Goal: Task Accomplishment & Management: Complete application form

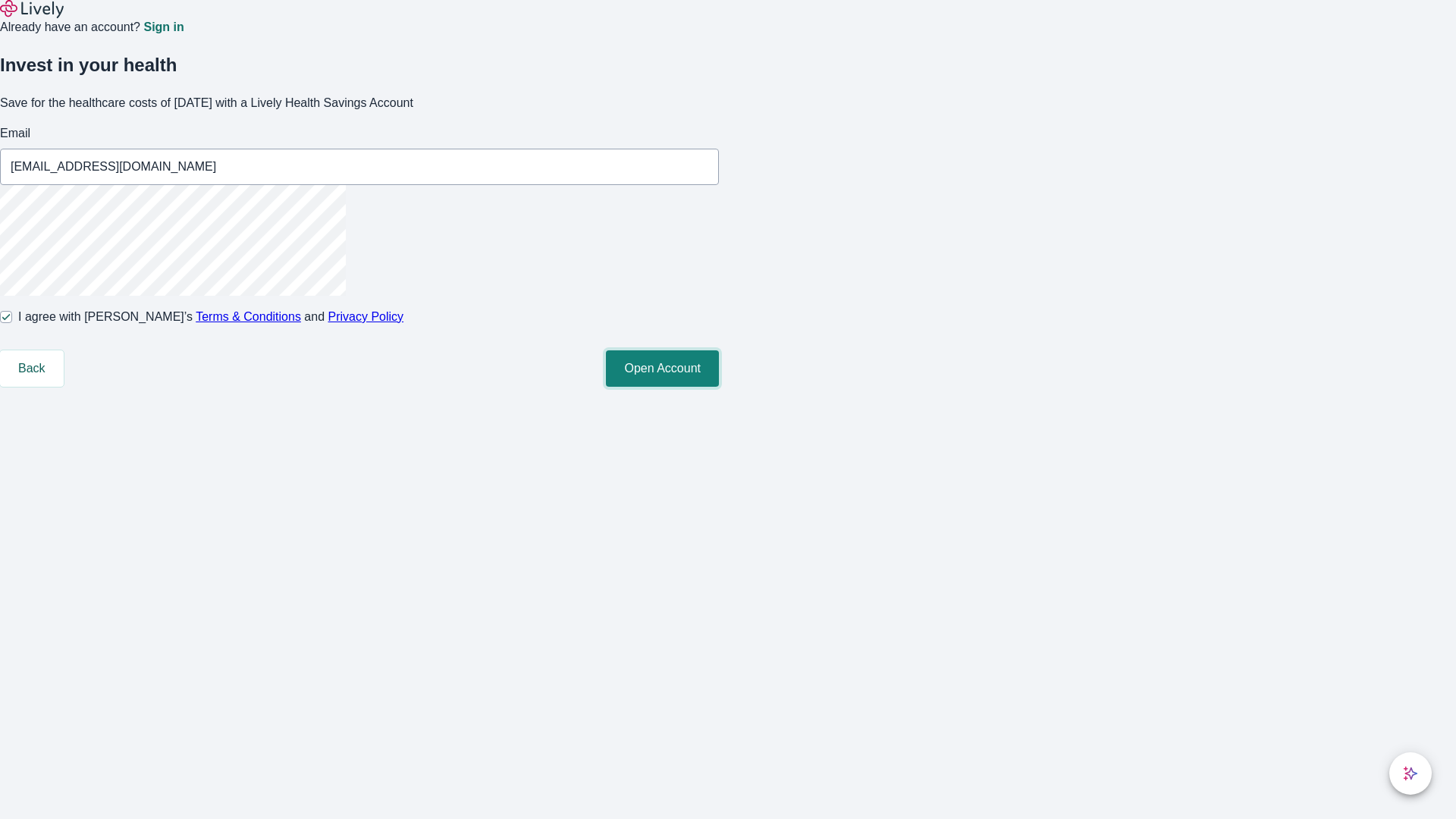
click at [719, 387] on button "Open Account" at bounding box center [662, 369] width 113 height 37
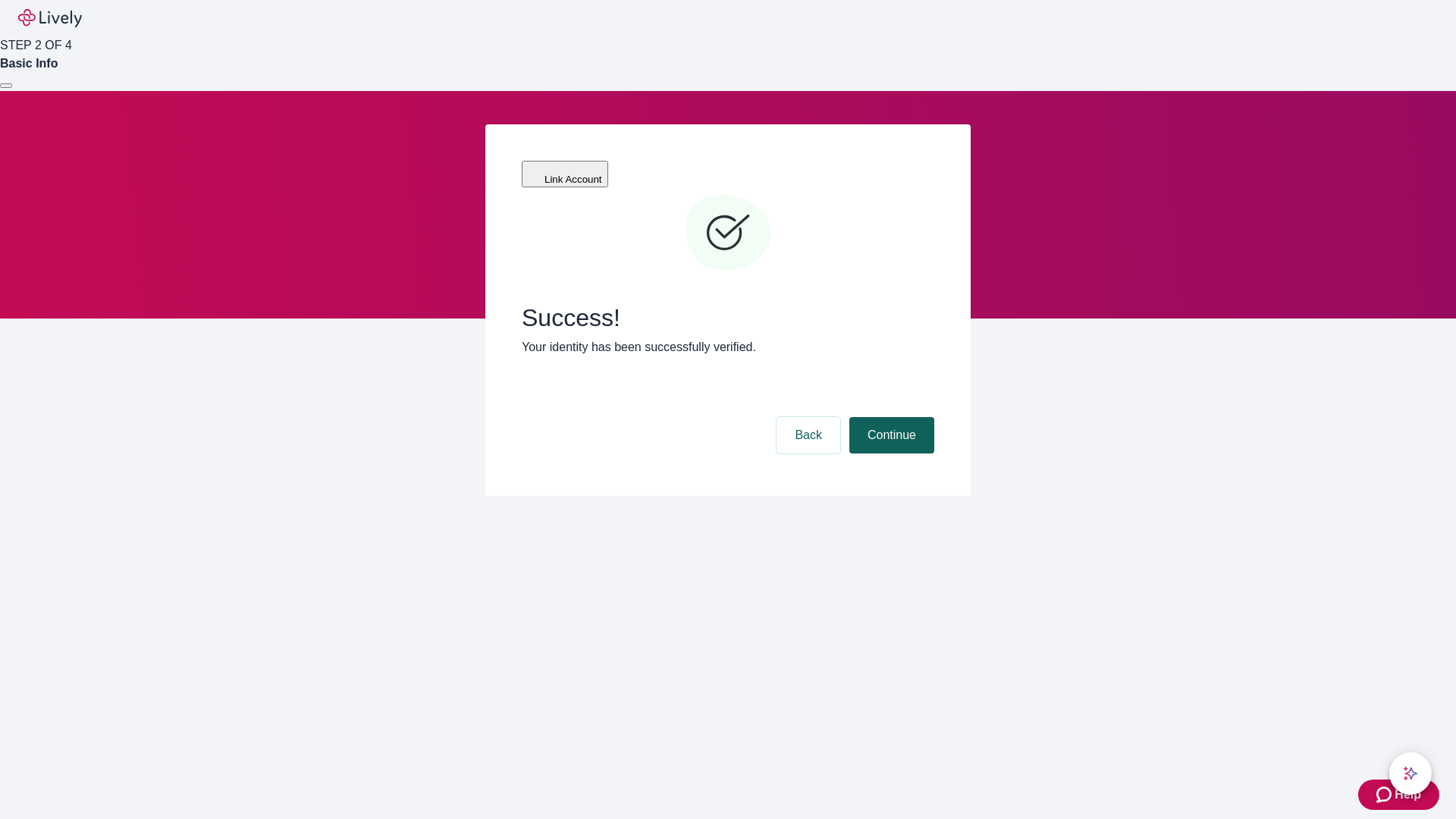
click at [890, 418] on button "Continue" at bounding box center [891, 436] width 85 height 37
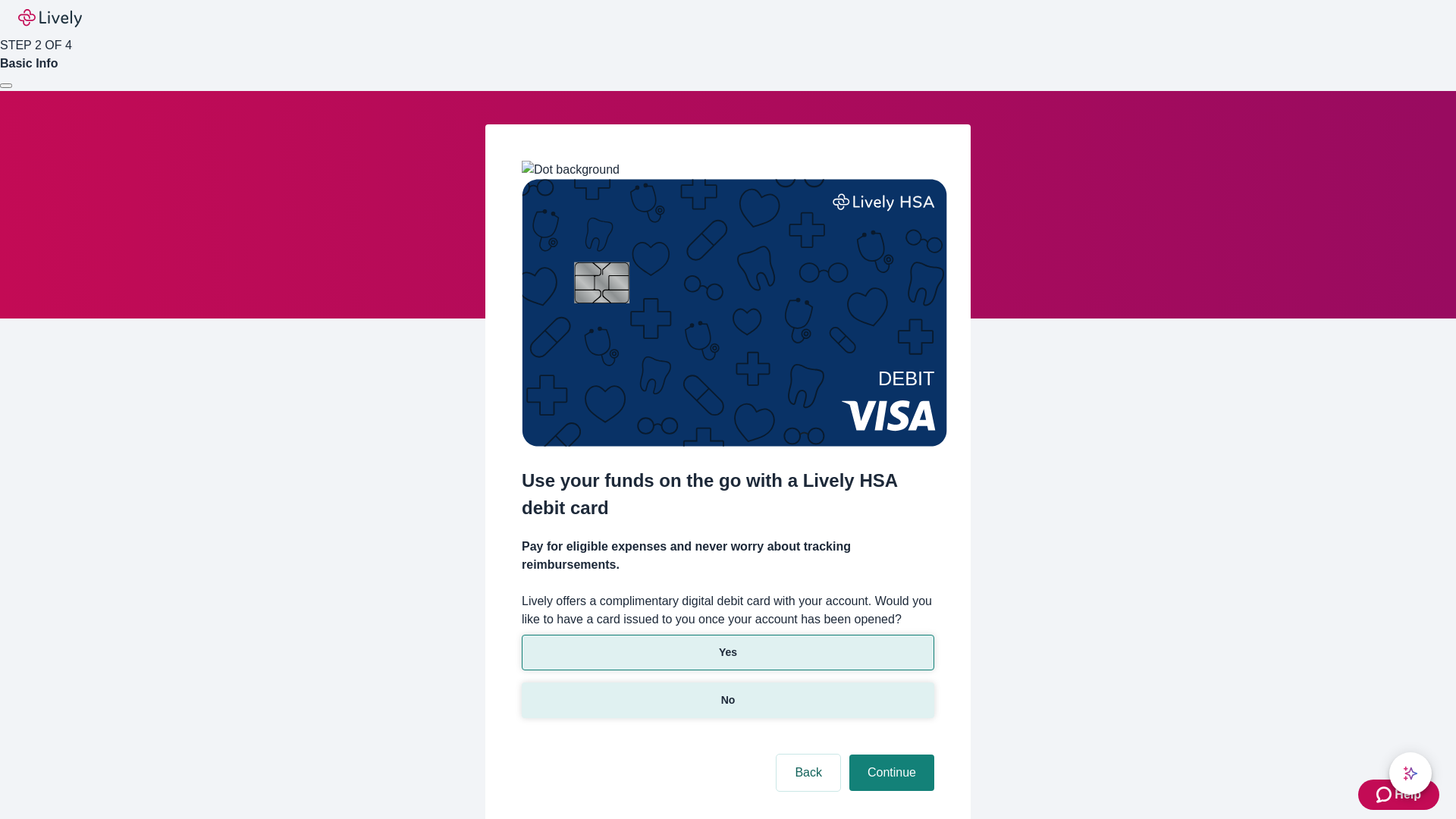
click at [727, 692] on p "No" at bounding box center [728, 700] width 15 height 16
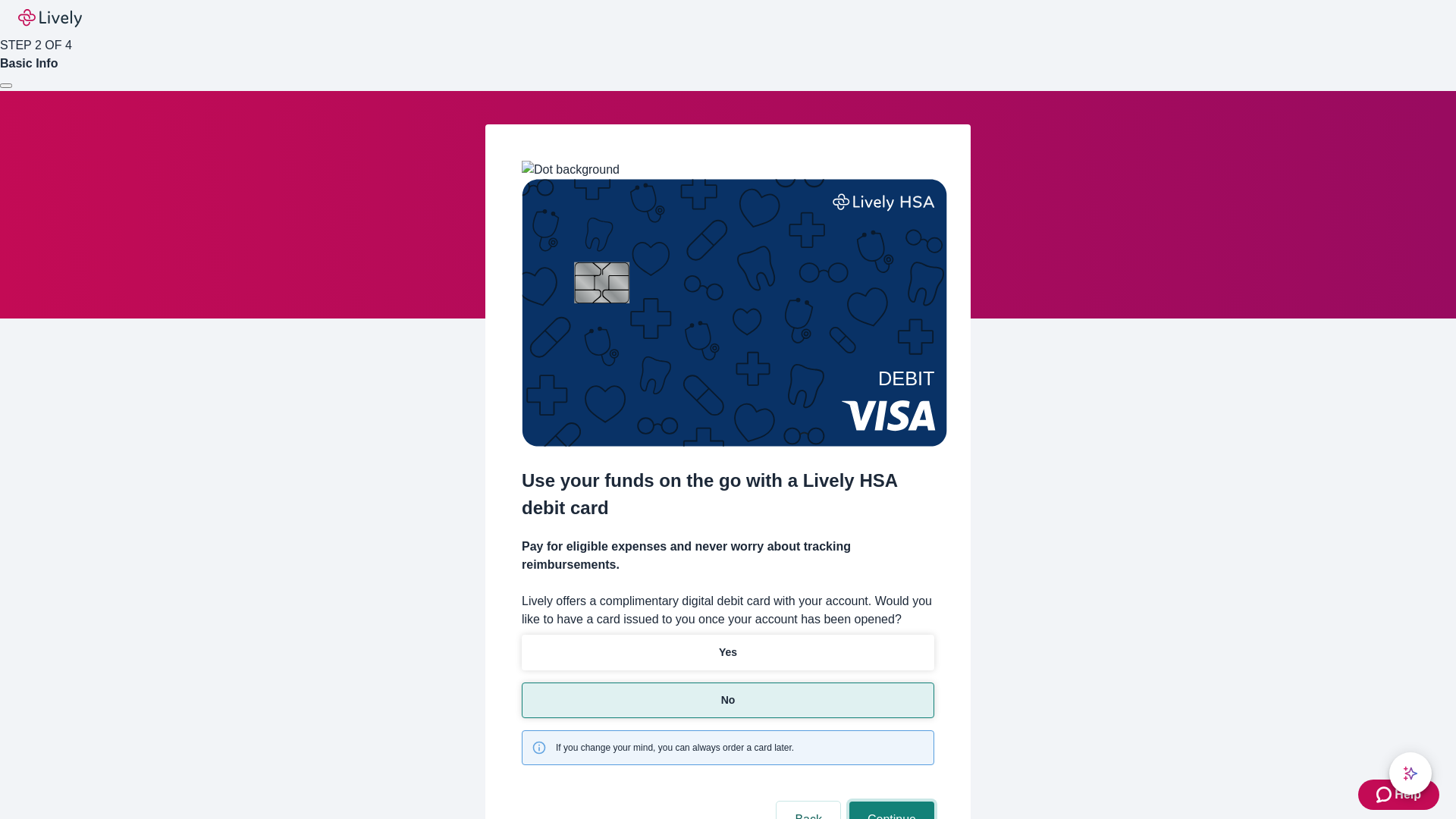
click at [890, 802] on button "Continue" at bounding box center [891, 820] width 85 height 37
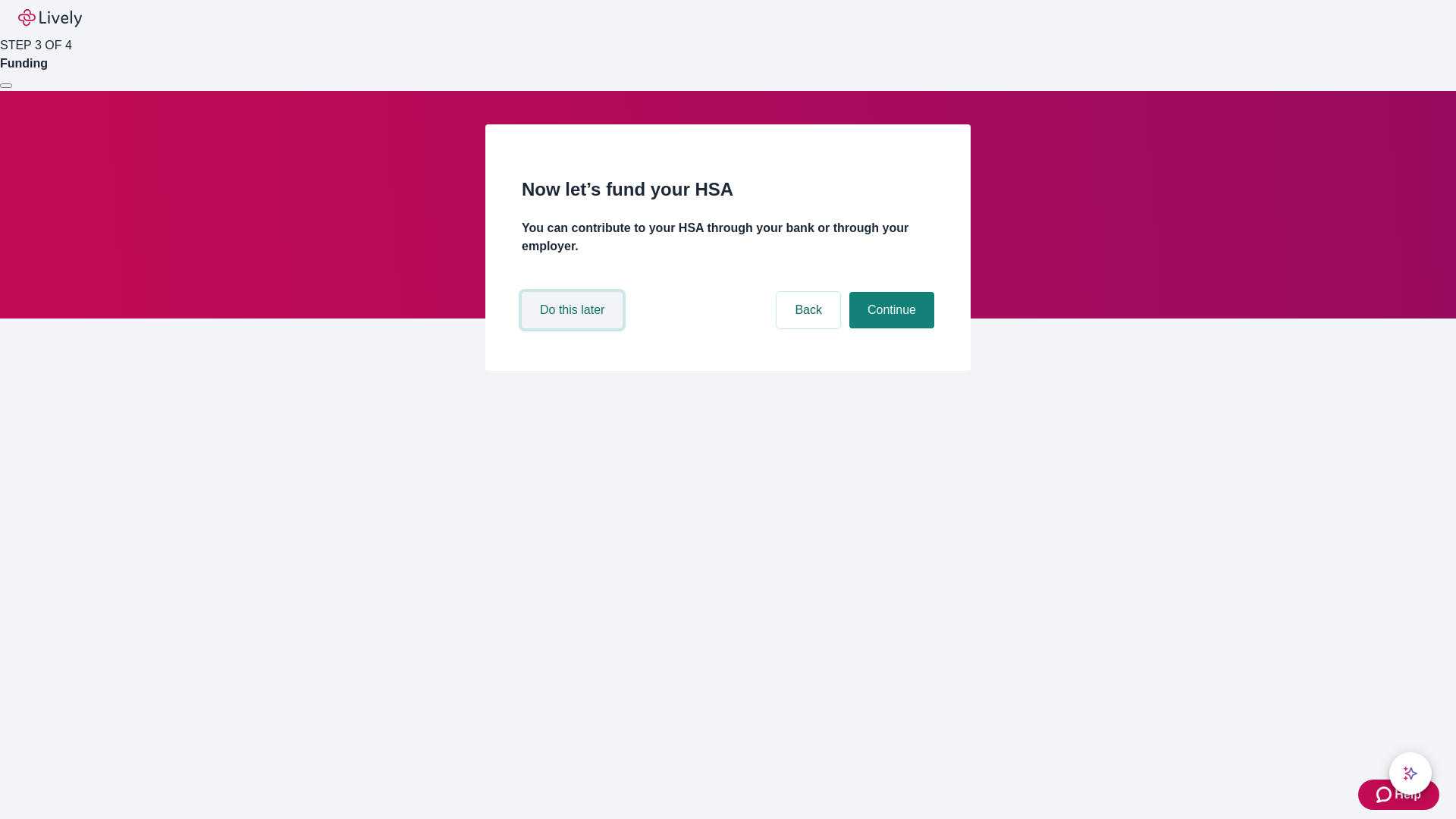
click at [574, 329] on button "Do this later" at bounding box center [572, 310] width 101 height 37
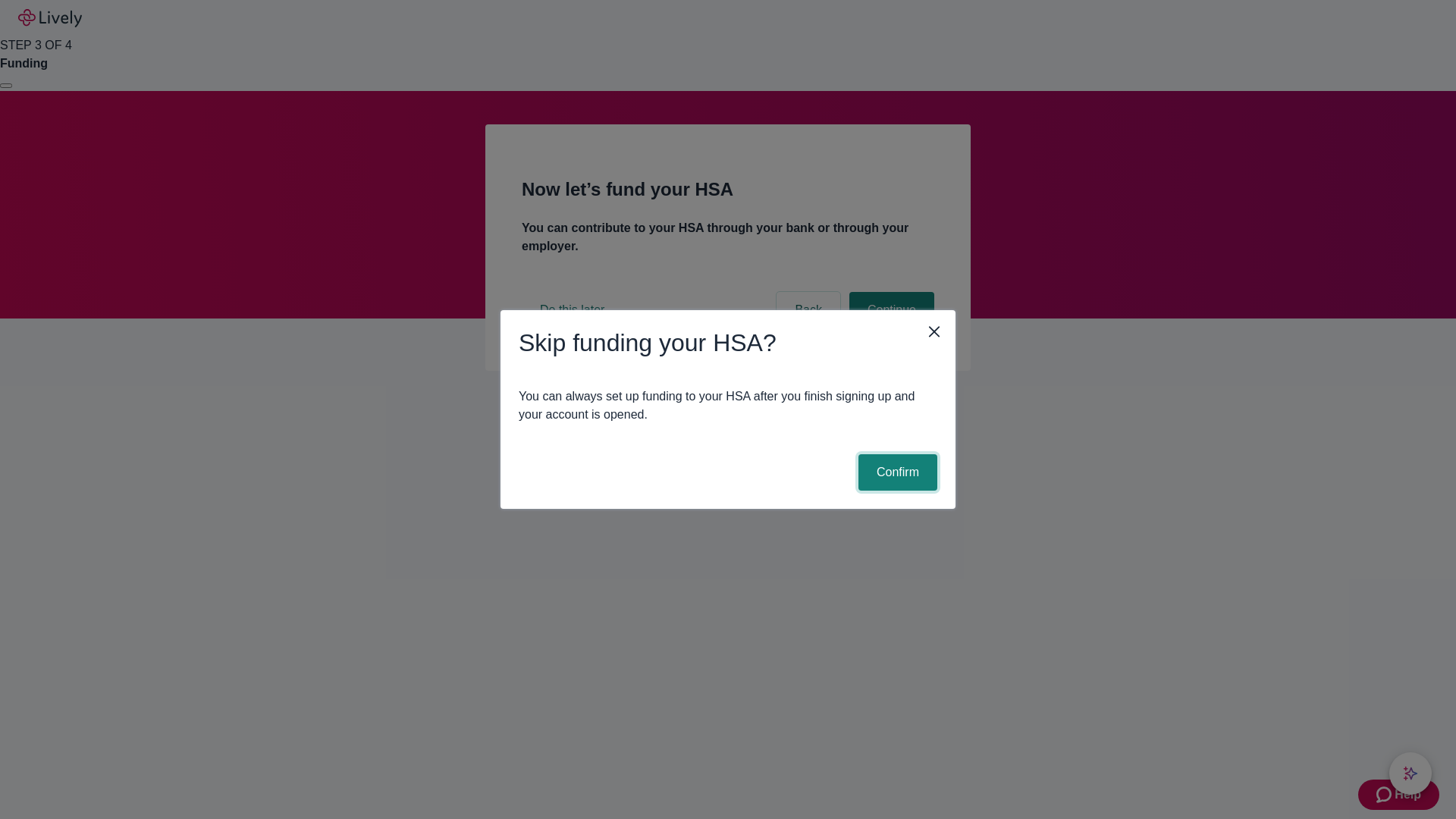
click at [896, 472] on button "Confirm" at bounding box center [898, 472] width 79 height 37
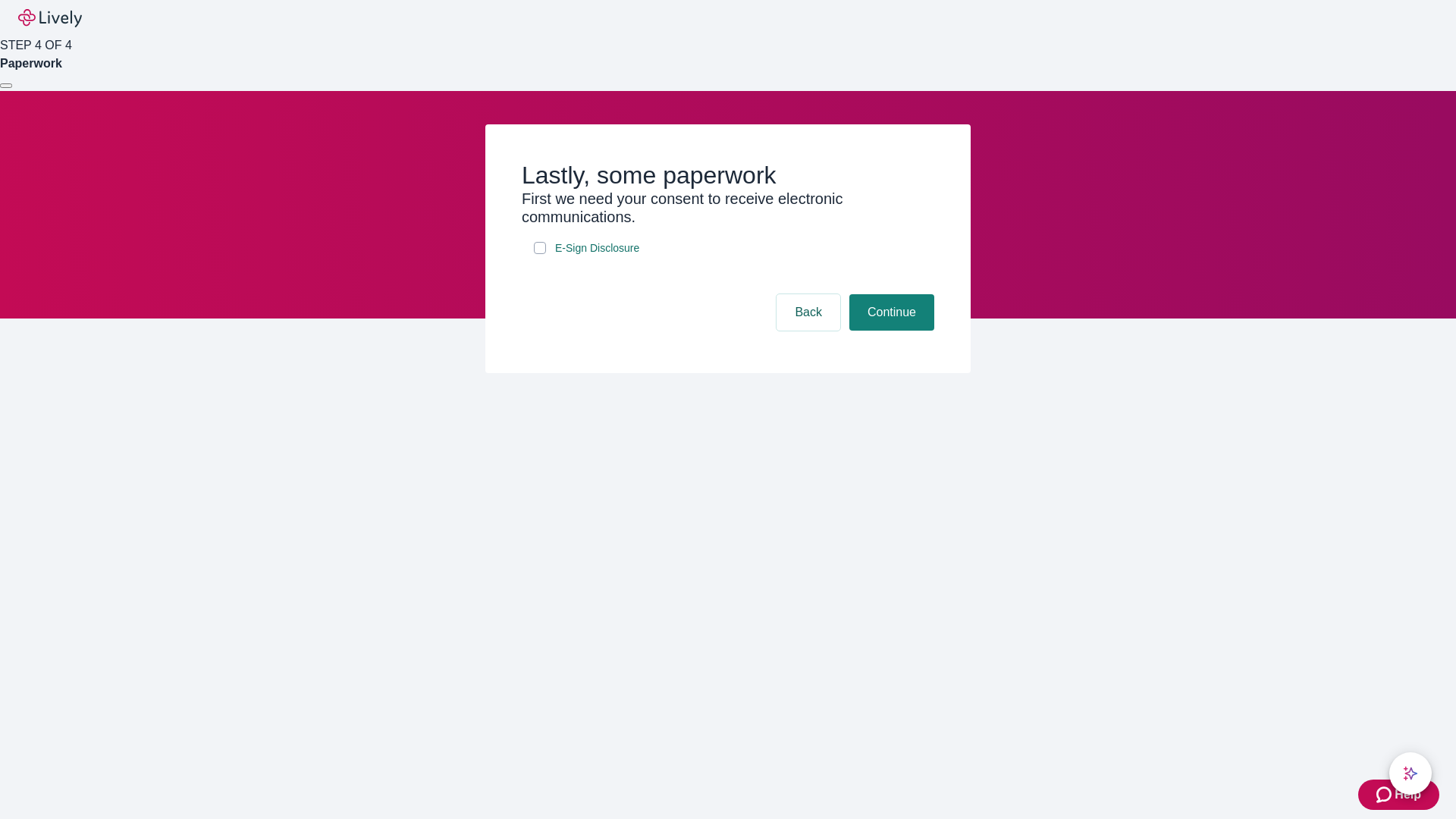
click at [540, 254] on input "E-Sign Disclosure" at bounding box center [540, 248] width 12 height 12
checkbox input "true"
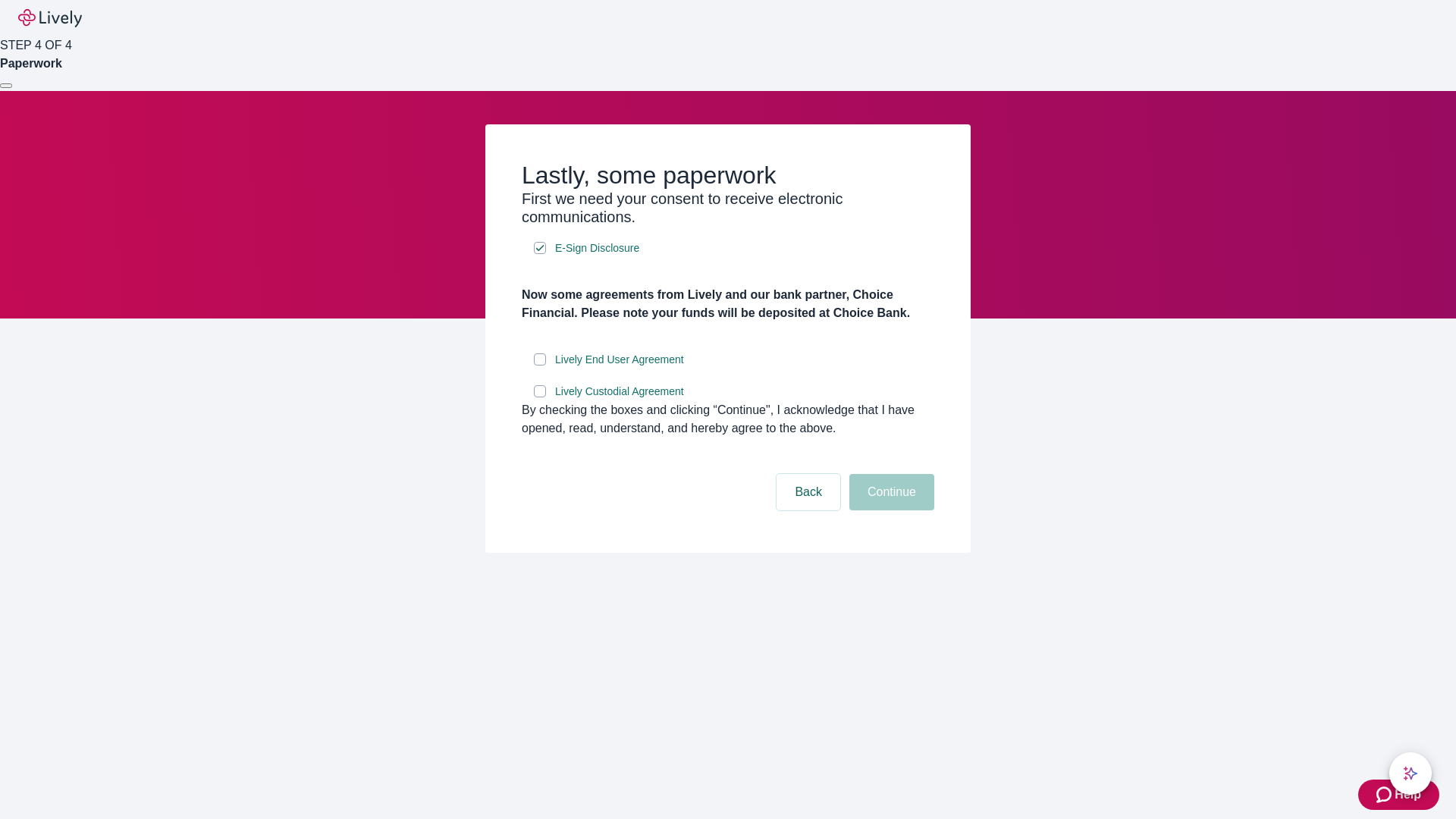
click at [540, 365] on input "Lively End User Agreement" at bounding box center [540, 359] width 12 height 12
checkbox input "true"
click at [540, 398] on input "Lively Custodial Agreement" at bounding box center [540, 391] width 12 height 12
checkbox input "true"
click at [890, 511] on button "Continue" at bounding box center [891, 492] width 85 height 37
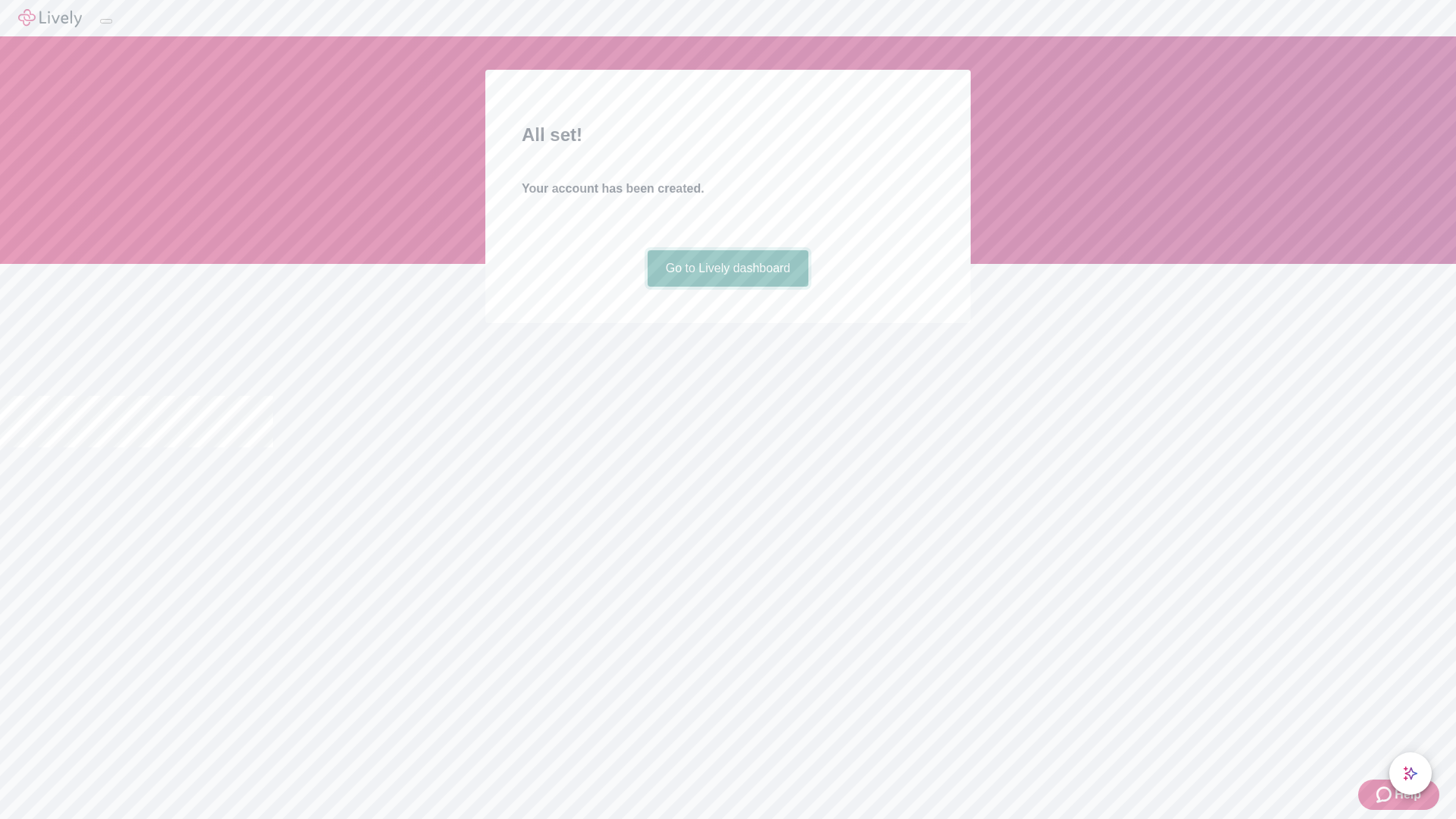
click at [727, 287] on link "Go to Lively dashboard" at bounding box center [728, 269] width 162 height 37
